Goal: Task Accomplishment & Management: Manage account settings

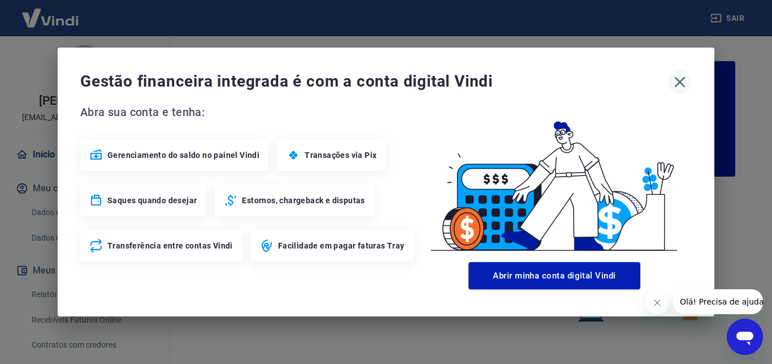
click at [682, 79] on icon "button" at bounding box center [680, 82] width 11 height 11
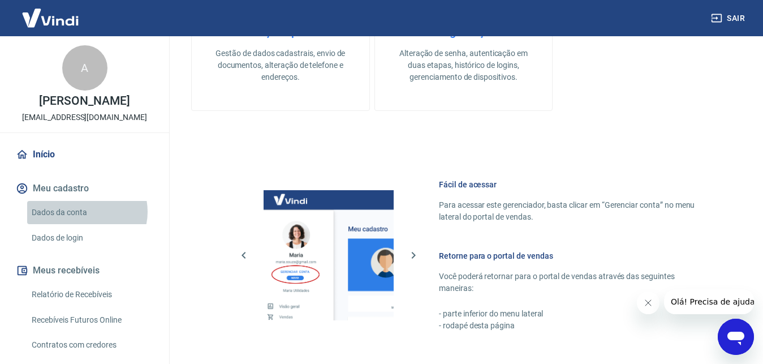
click at [84, 211] on link "Dados da conta" at bounding box center [91, 212] width 128 height 23
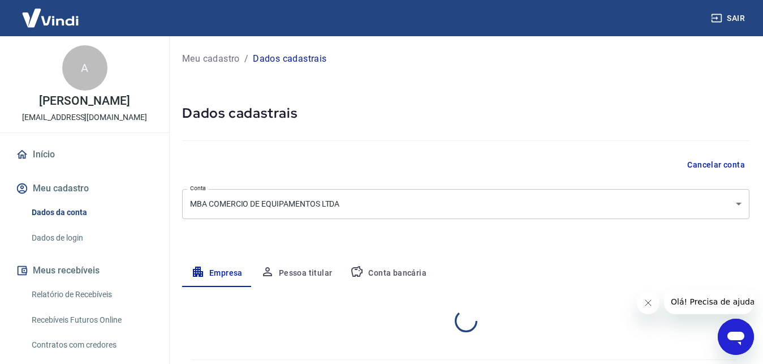
select select "RS"
click at [71, 271] on button "Meus recebíveis" at bounding box center [85, 270] width 142 height 25
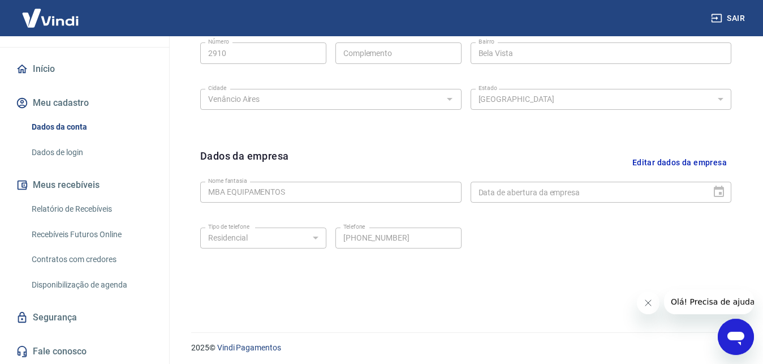
scroll to position [452, 0]
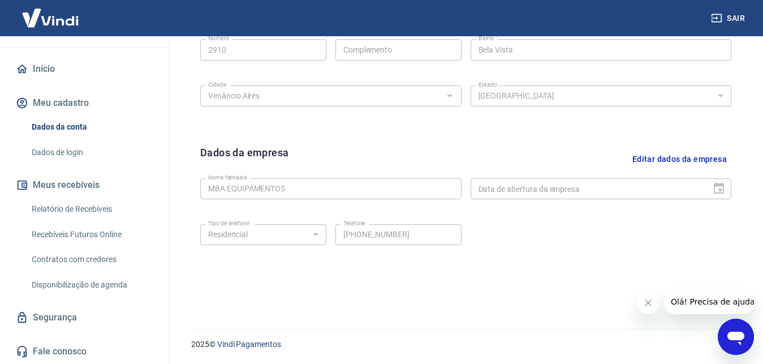
click at [74, 208] on link "Relatório de Recebíveis" at bounding box center [91, 208] width 128 height 23
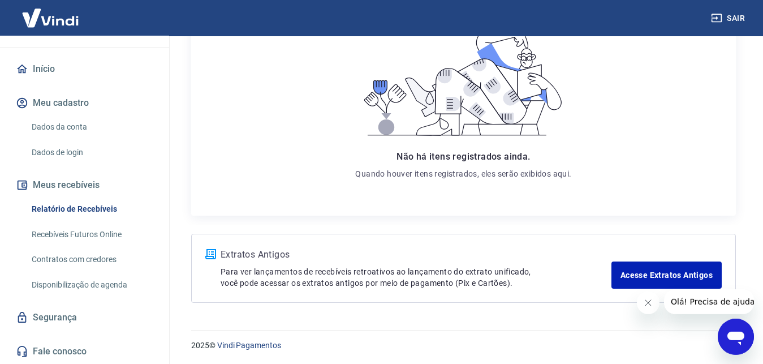
scroll to position [198, 0]
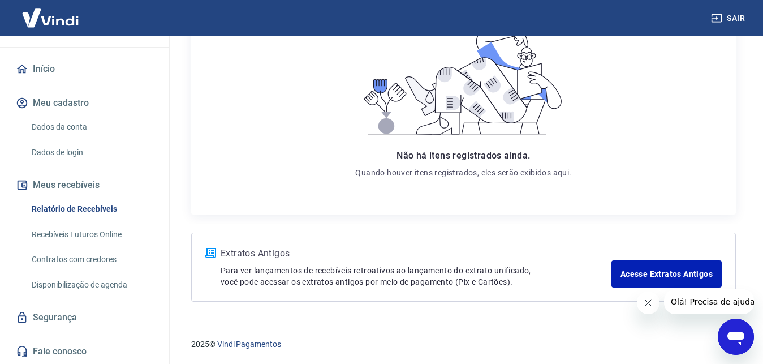
click at [68, 230] on link "Recebíveis Futuros Online" at bounding box center [91, 234] width 128 height 23
